Goal: Find specific page/section: Find specific page/section

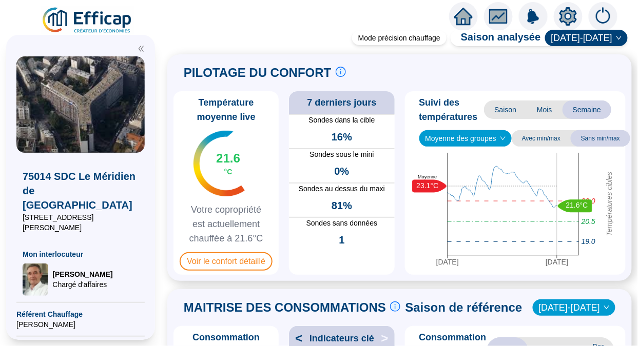
click at [227, 264] on span "Voir le confort détaillé" at bounding box center [226, 262] width 93 height 18
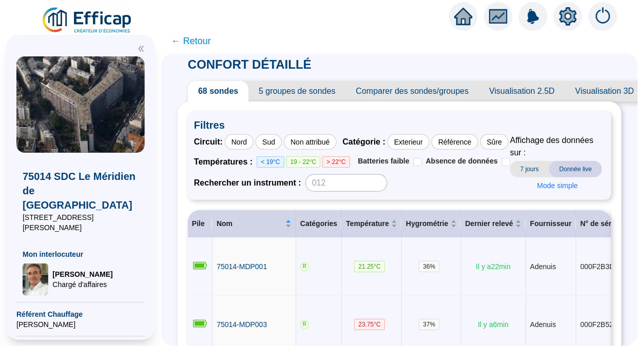
scroll to position [3, 0]
click at [196, 40] on span "← Retour" at bounding box center [191, 41] width 40 height 14
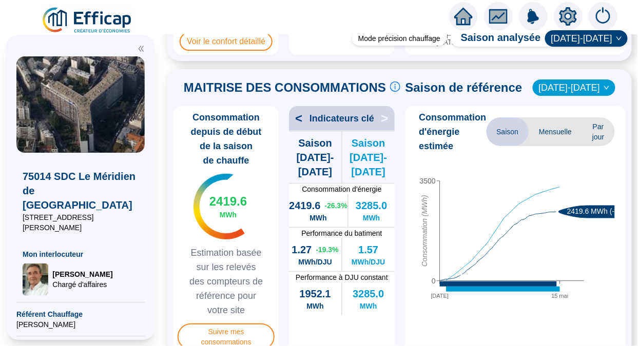
scroll to position [223, 0]
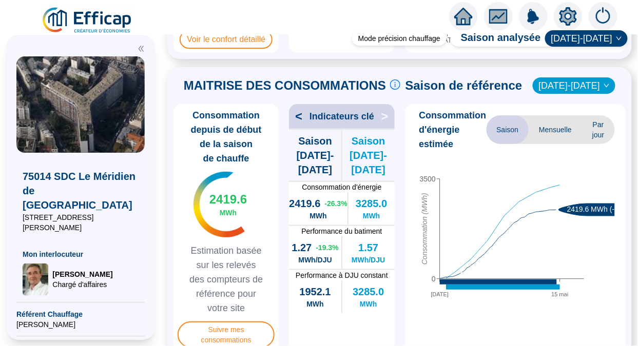
click at [542, 144] on span "Mensuelle" at bounding box center [555, 129] width 53 height 29
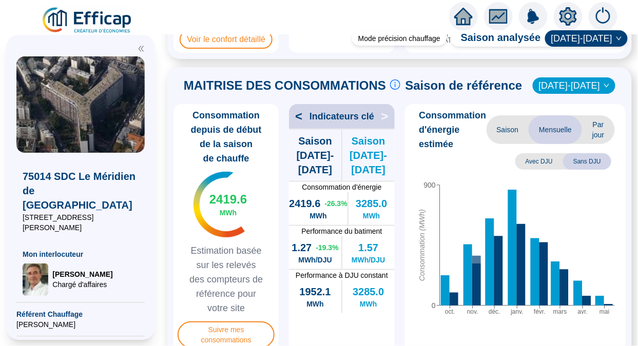
click at [512, 141] on span "Saison" at bounding box center [508, 129] width 43 height 29
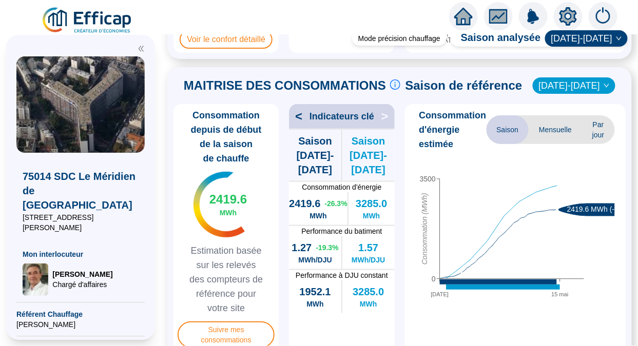
click at [602, 137] on span "Par jour" at bounding box center [598, 129] width 32 height 29
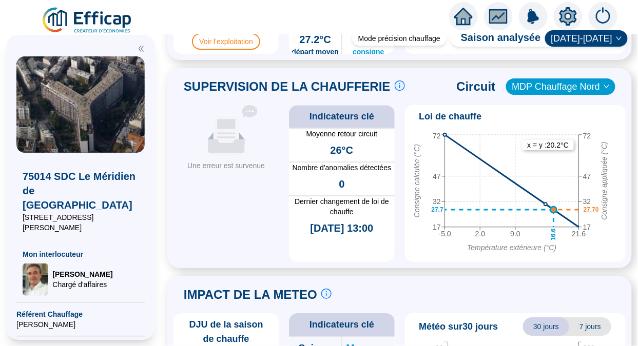
scroll to position [773, 0]
